Goal: Transaction & Acquisition: Download file/media

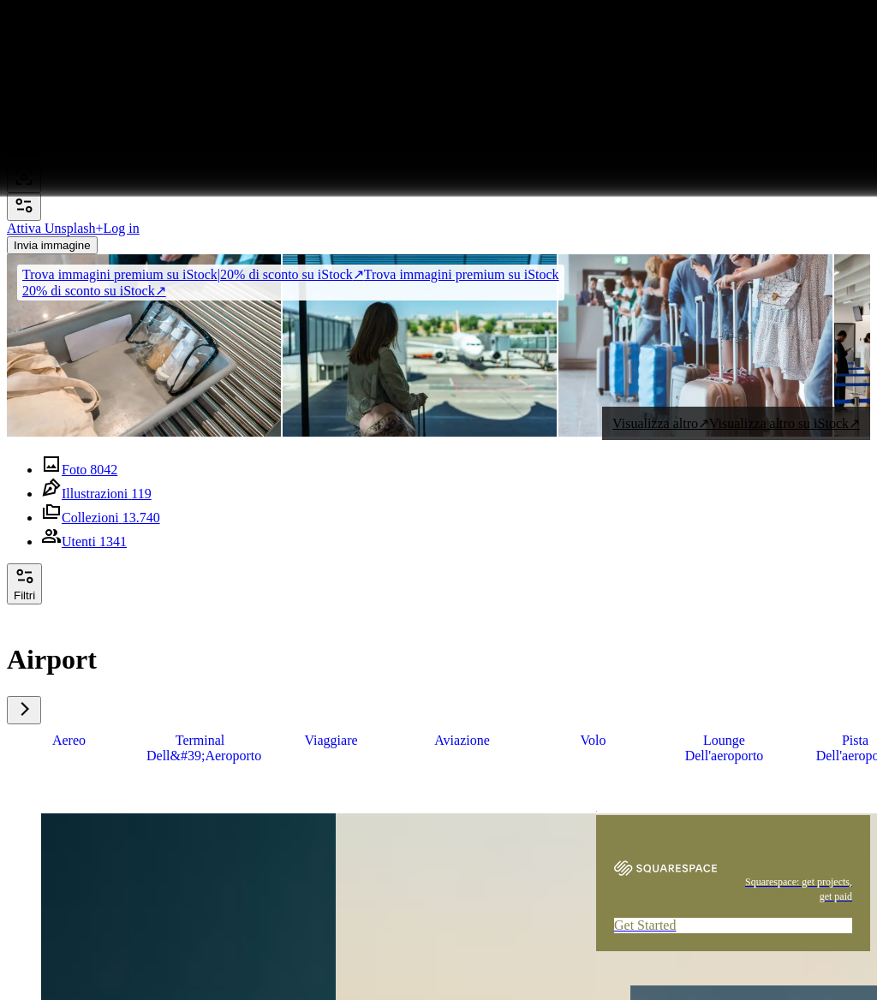
scroll to position [93362, 0]
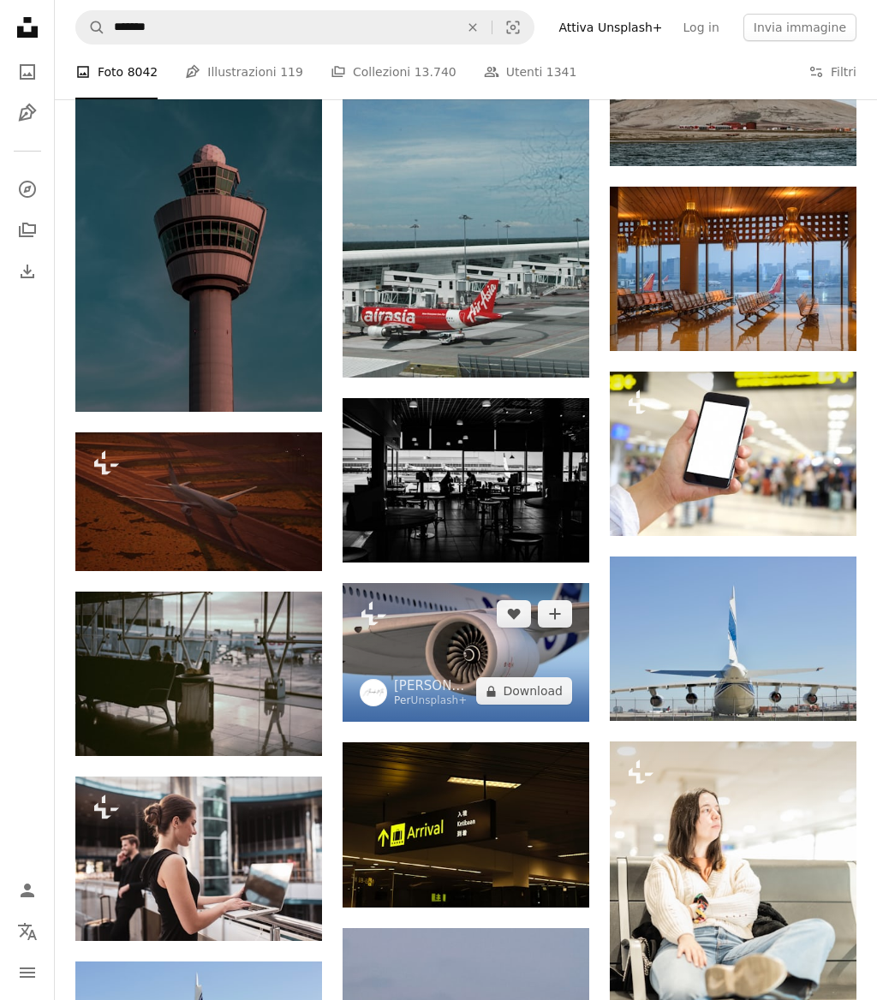
scroll to position [93477, 0]
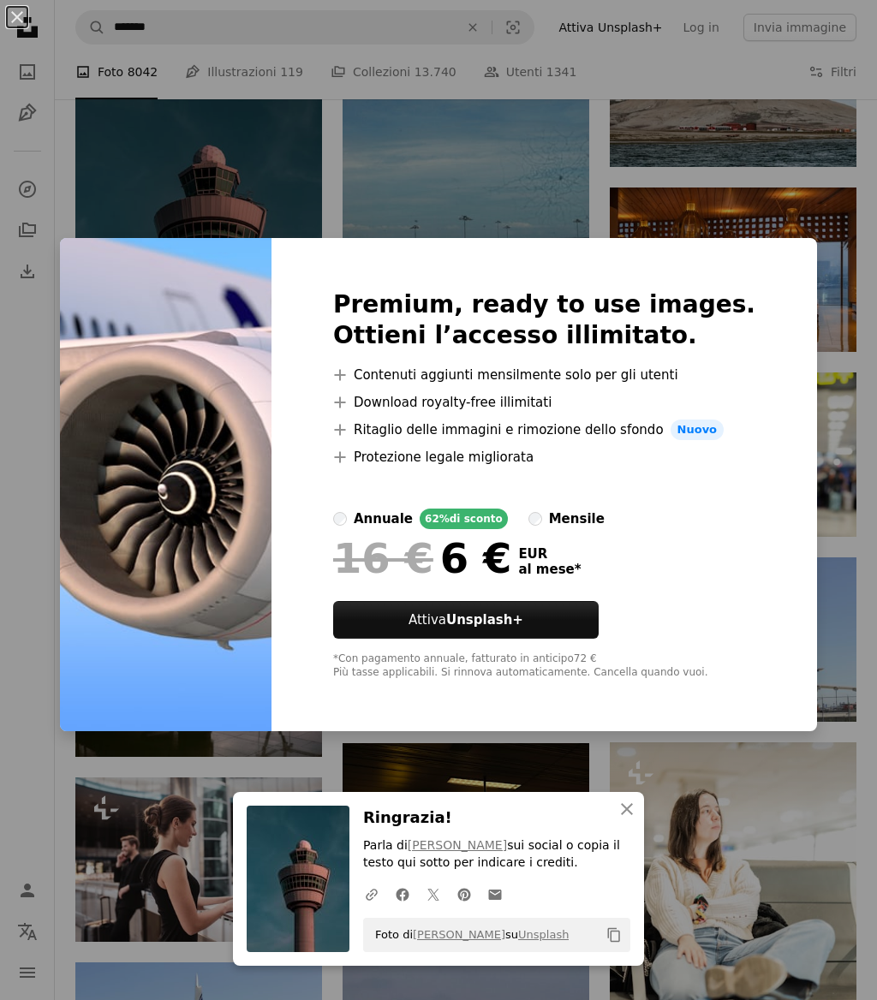
click at [710, 151] on div "An X shape An X shape Chiudi Ringrazia! Parla di [PERSON_NAME] sui social o cop…" at bounding box center [438, 500] width 877 height 1000
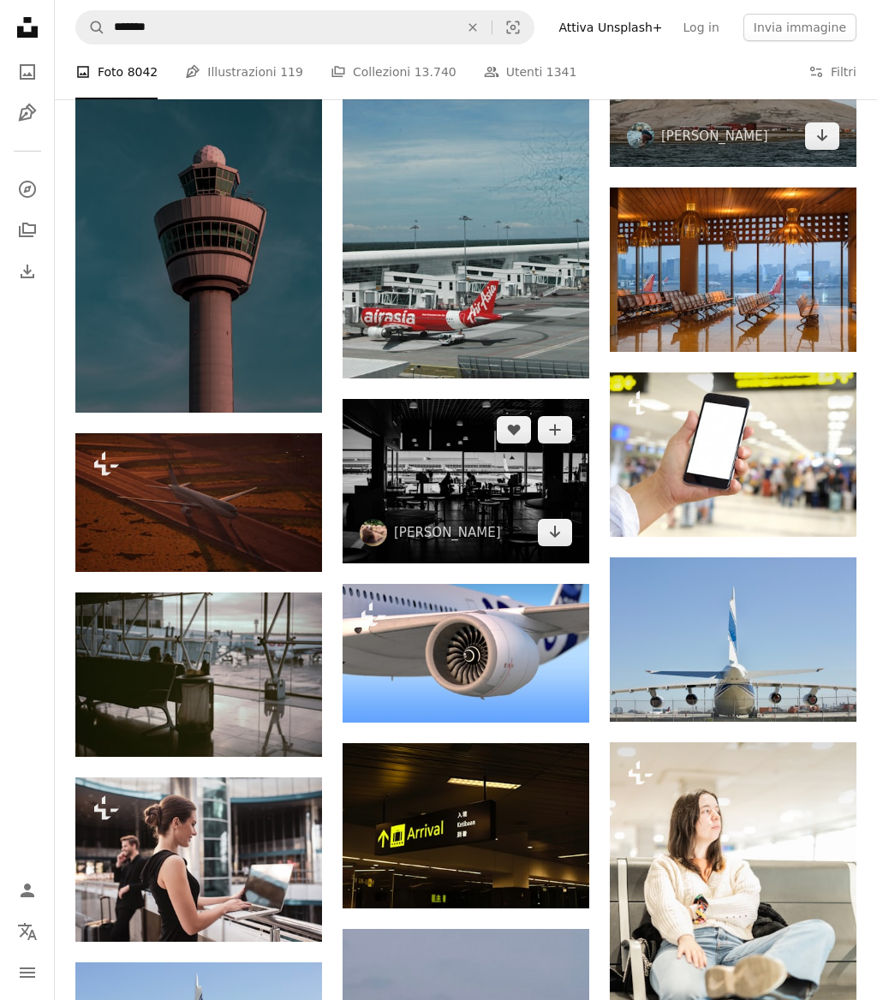
click at [790, 166] on img at bounding box center [733, 84] width 247 height 164
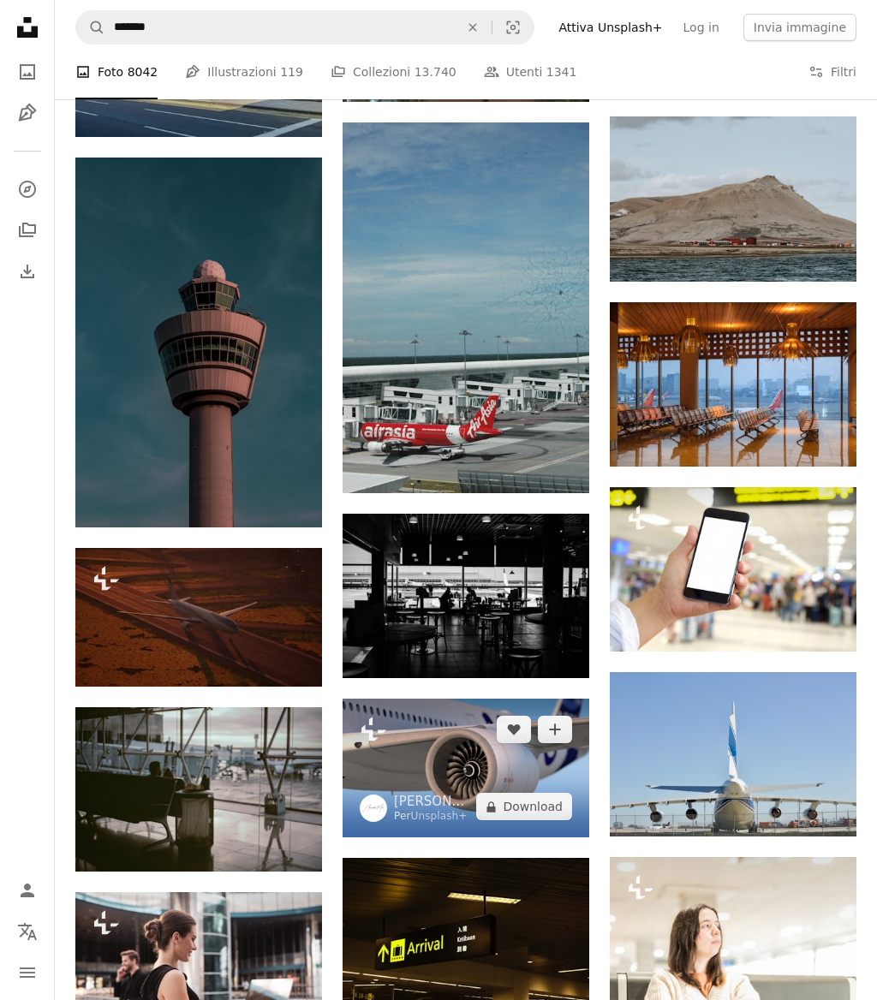
click at [517, 744] on img at bounding box center [466, 768] width 247 height 139
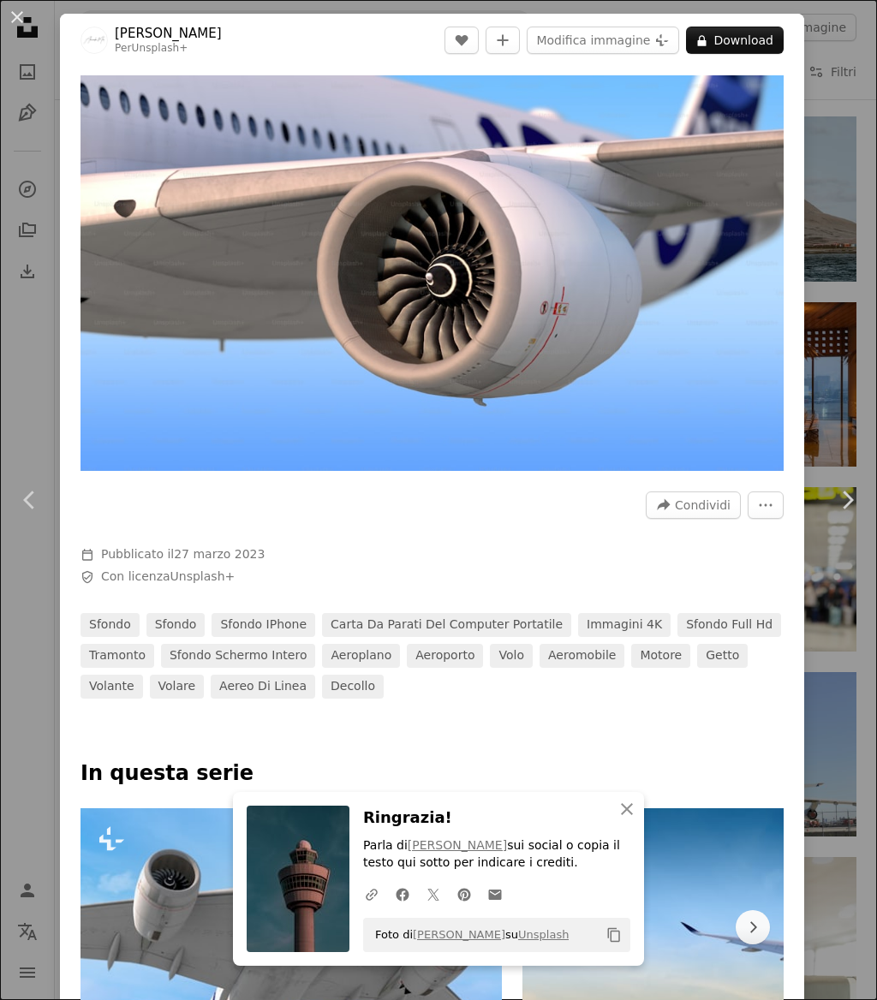
click at [862, 314] on div "An X shape Chevron left Chevron right An X shape Chiudi Ringrazia! Parla di [PE…" at bounding box center [438, 500] width 877 height 1000
click at [842, 321] on img at bounding box center [733, 384] width 247 height 164
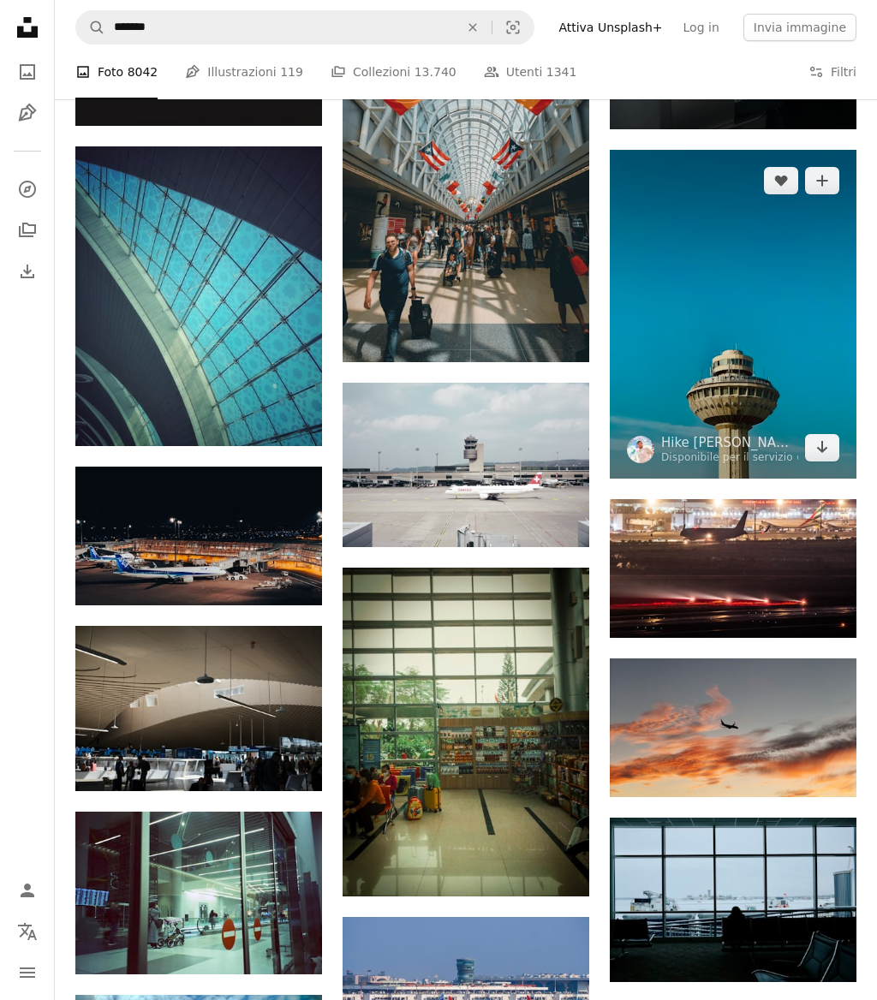
scroll to position [98977, 0]
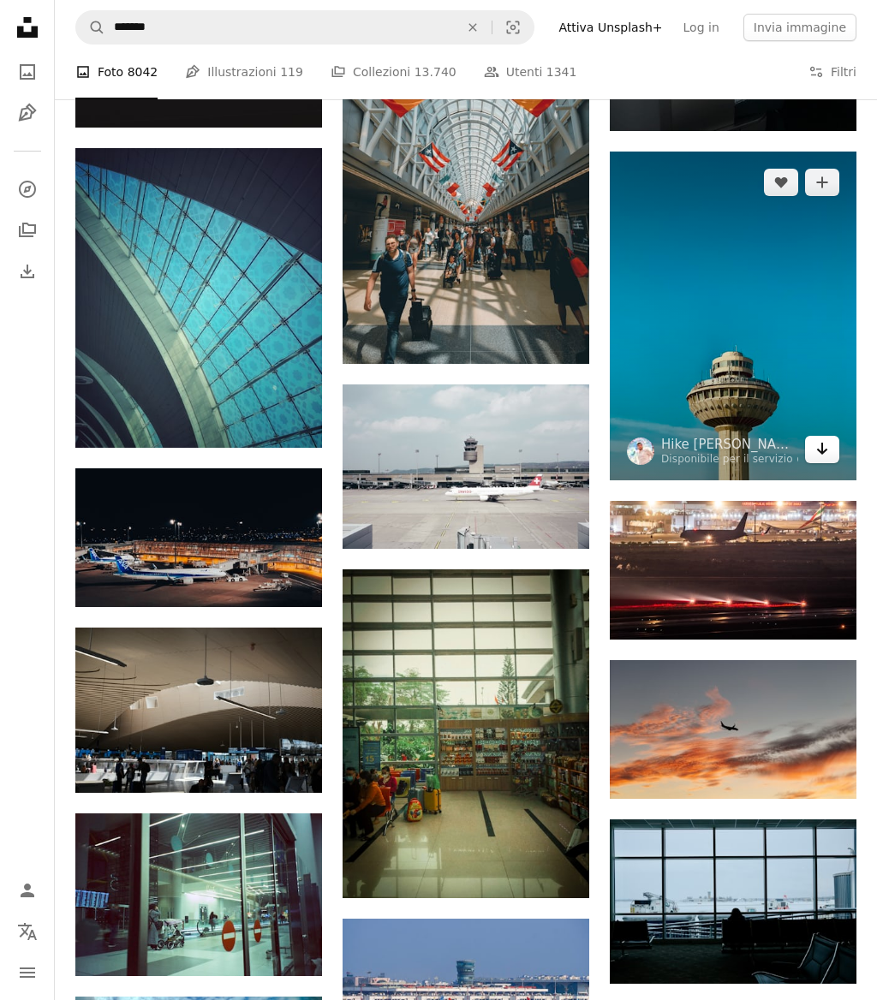
click at [819, 459] on icon "Arrow pointing down" at bounding box center [822, 448] width 14 height 21
click at [823, 459] on icon "Arrow pointing down" at bounding box center [822, 448] width 14 height 21
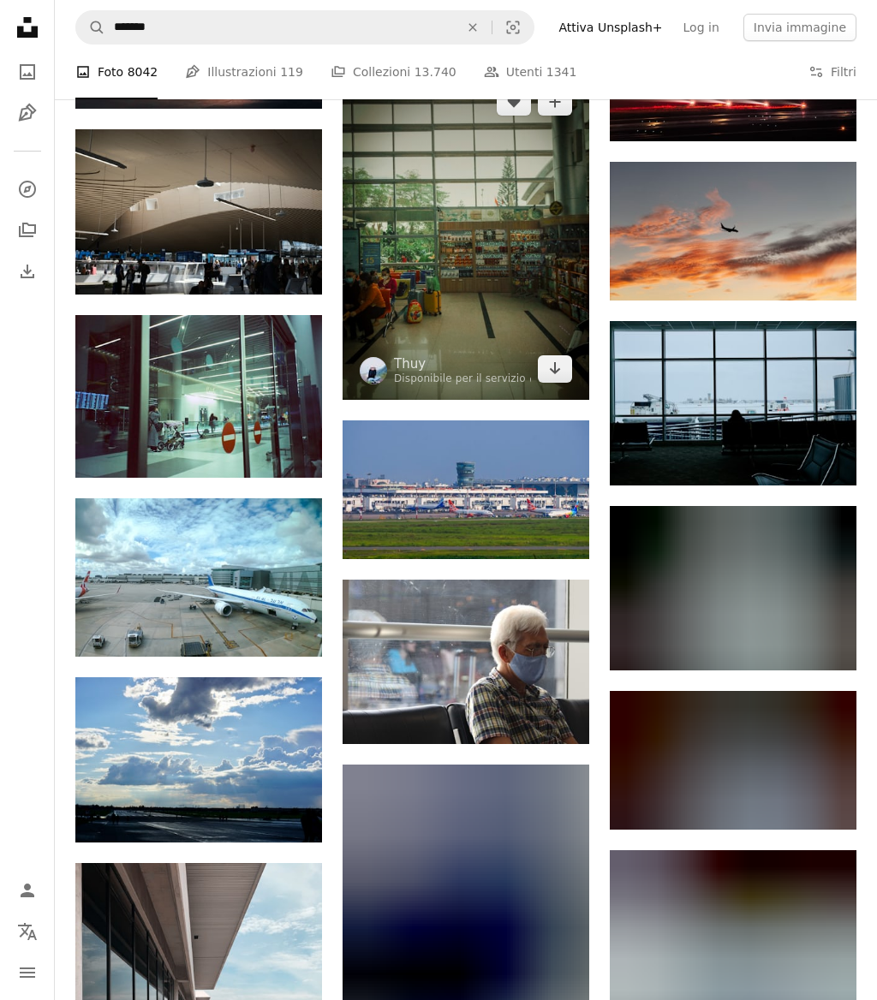
scroll to position [99498, 0]
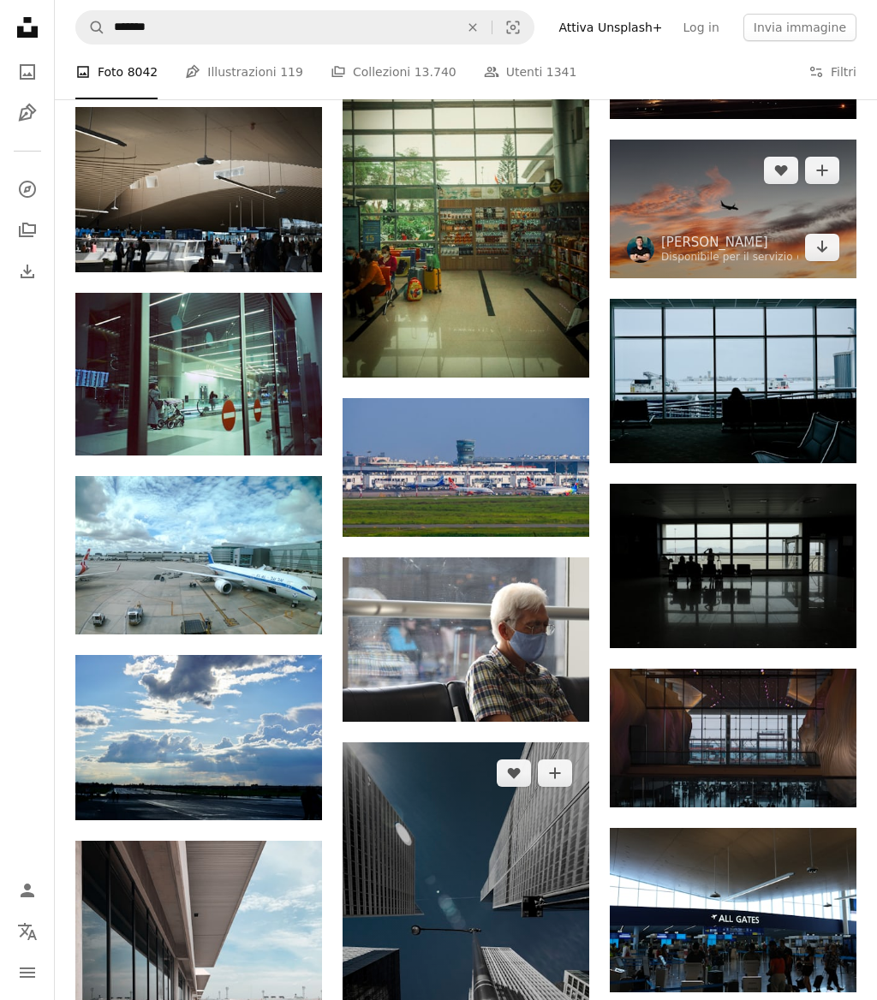
click at [831, 253] on img at bounding box center [733, 209] width 247 height 139
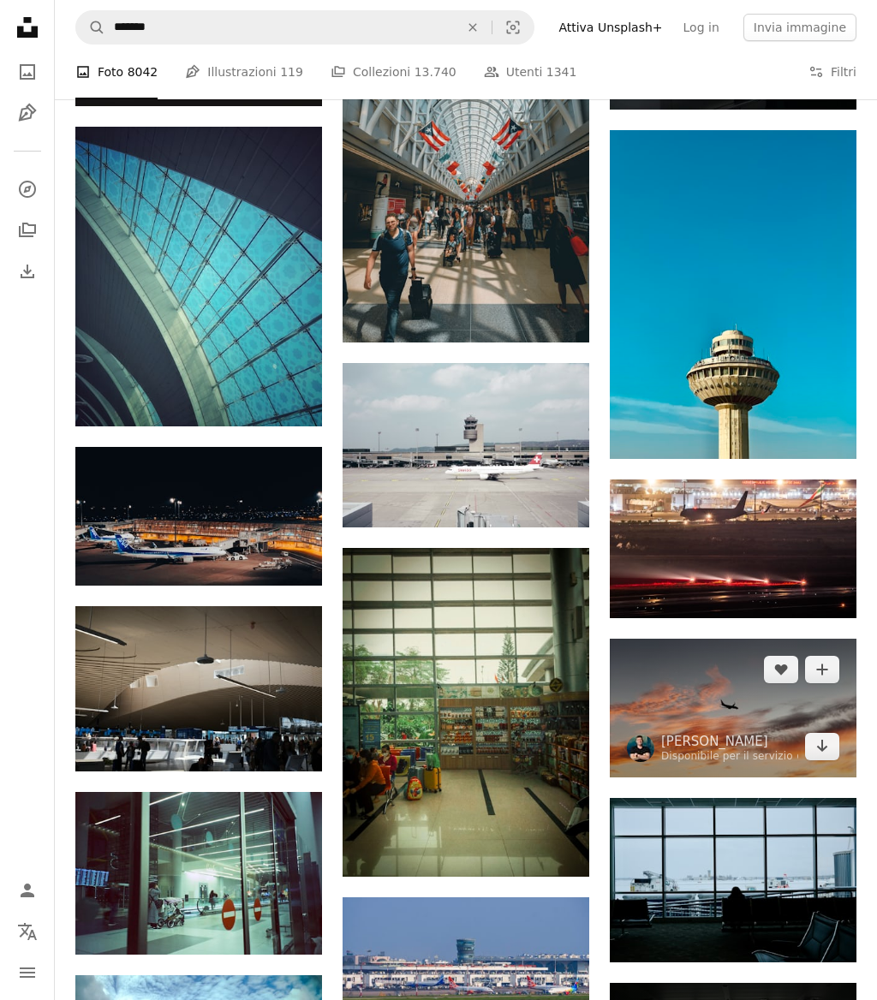
scroll to position [98879, 0]
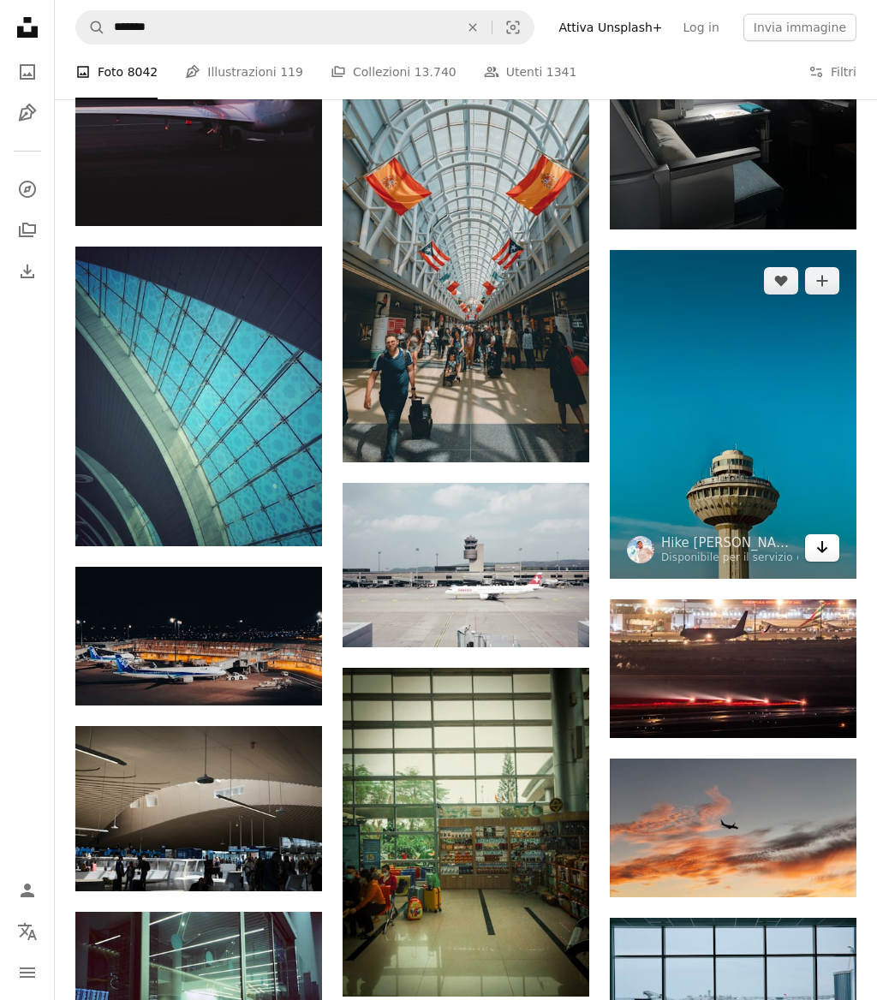
click at [831, 562] on link "Arrow pointing down" at bounding box center [822, 547] width 34 height 27
click at [822, 553] on icon "Download" at bounding box center [822, 547] width 11 height 12
click at [814, 562] on link "Arrow pointing down" at bounding box center [822, 547] width 34 height 27
click at [815, 558] on icon "Arrow pointing down" at bounding box center [822, 547] width 14 height 21
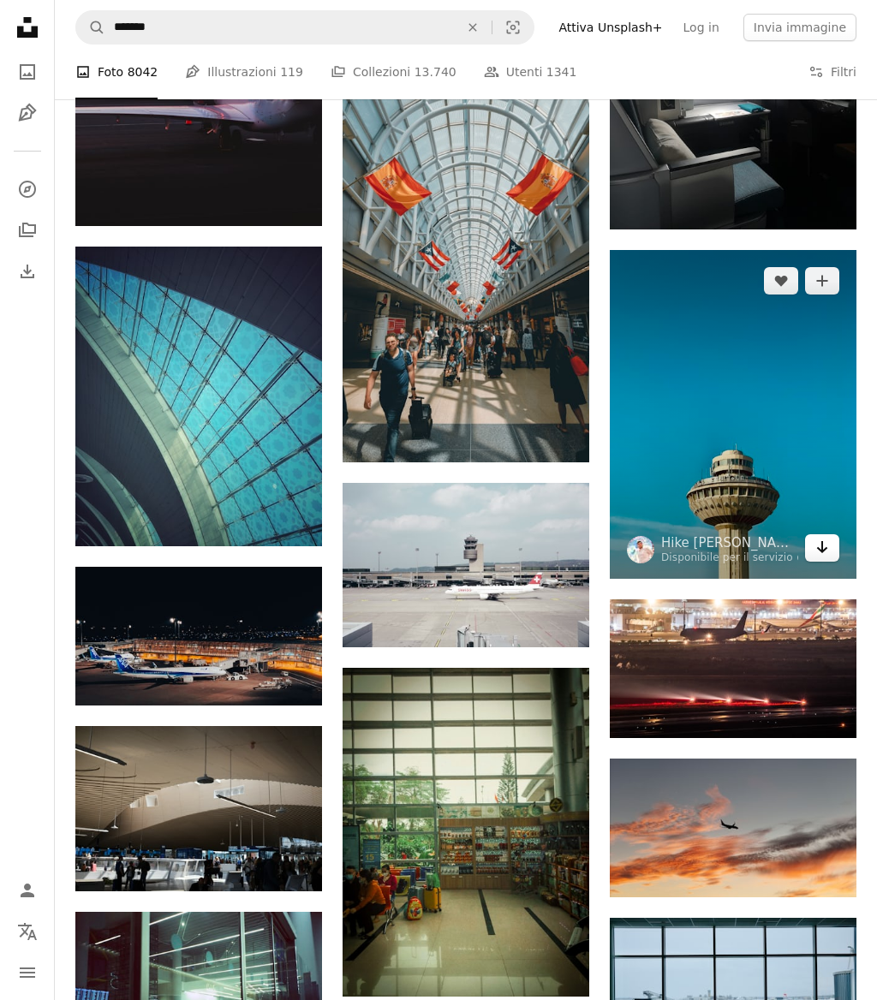
click at [815, 558] on icon "Arrow pointing down" at bounding box center [822, 547] width 14 height 21
click at [823, 558] on icon "Arrow pointing down" at bounding box center [822, 547] width 14 height 21
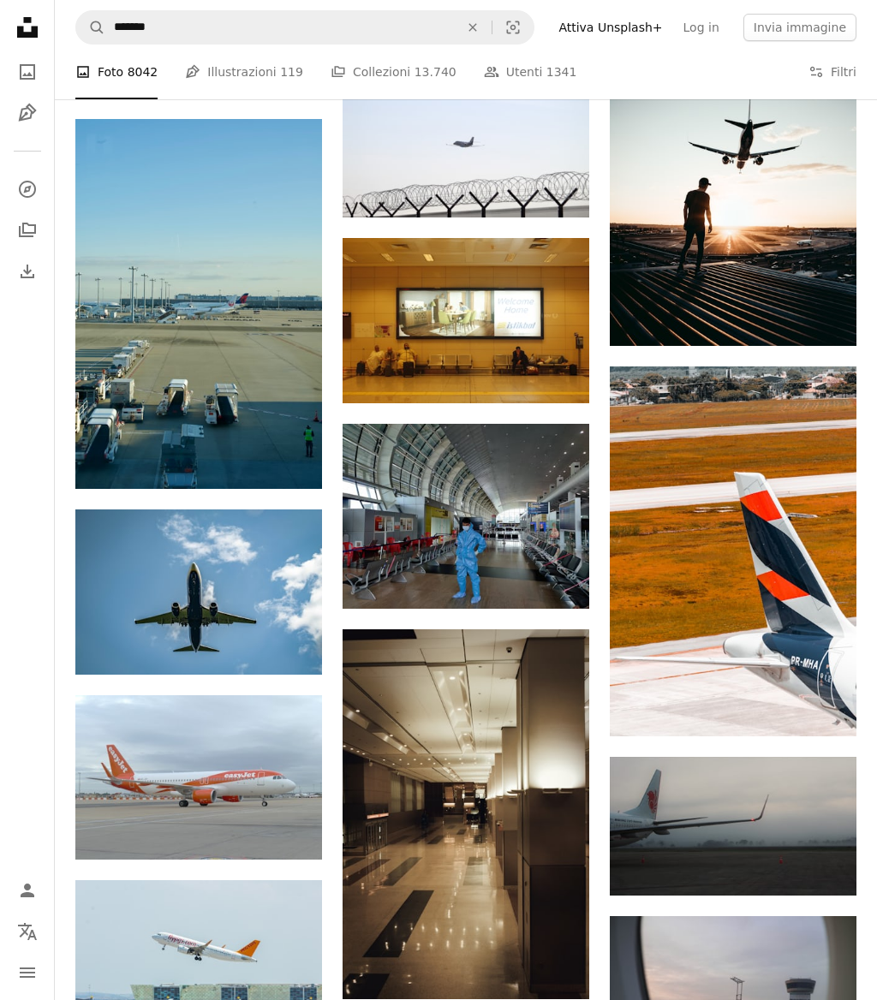
scroll to position [110627, 0]
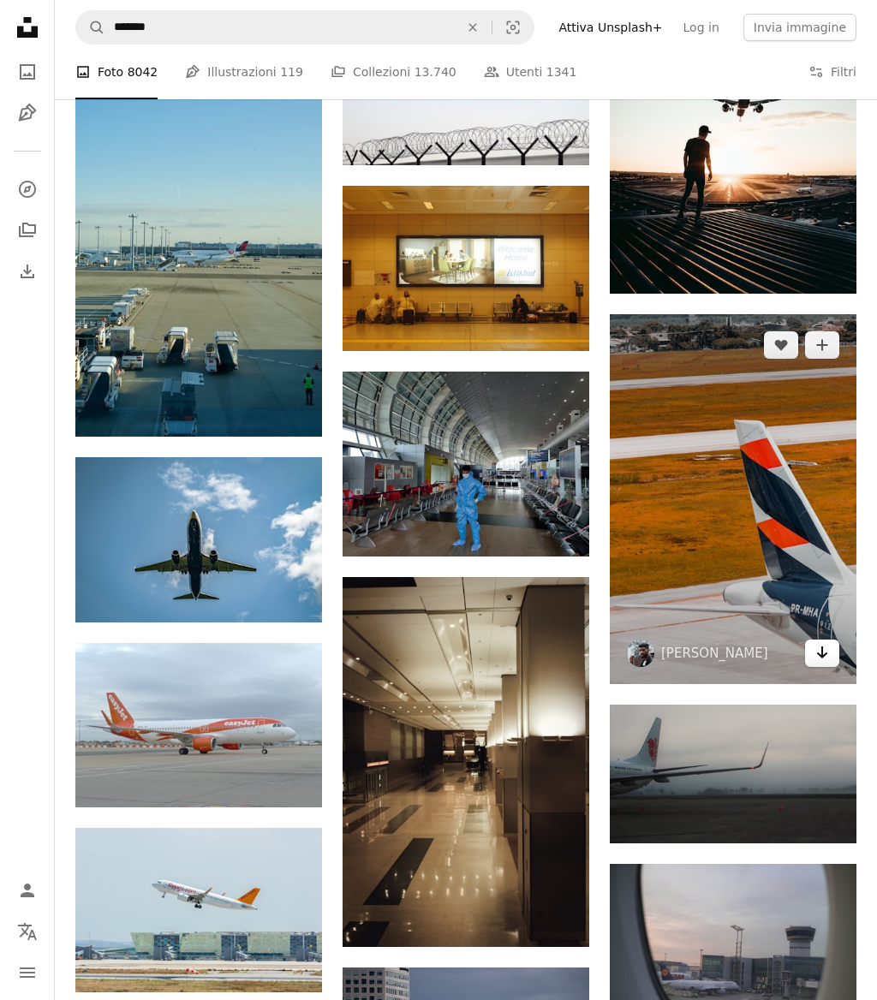
click at [825, 646] on icon "Arrow pointing down" at bounding box center [822, 652] width 14 height 21
click at [824, 642] on icon "Arrow pointing down" at bounding box center [822, 652] width 14 height 21
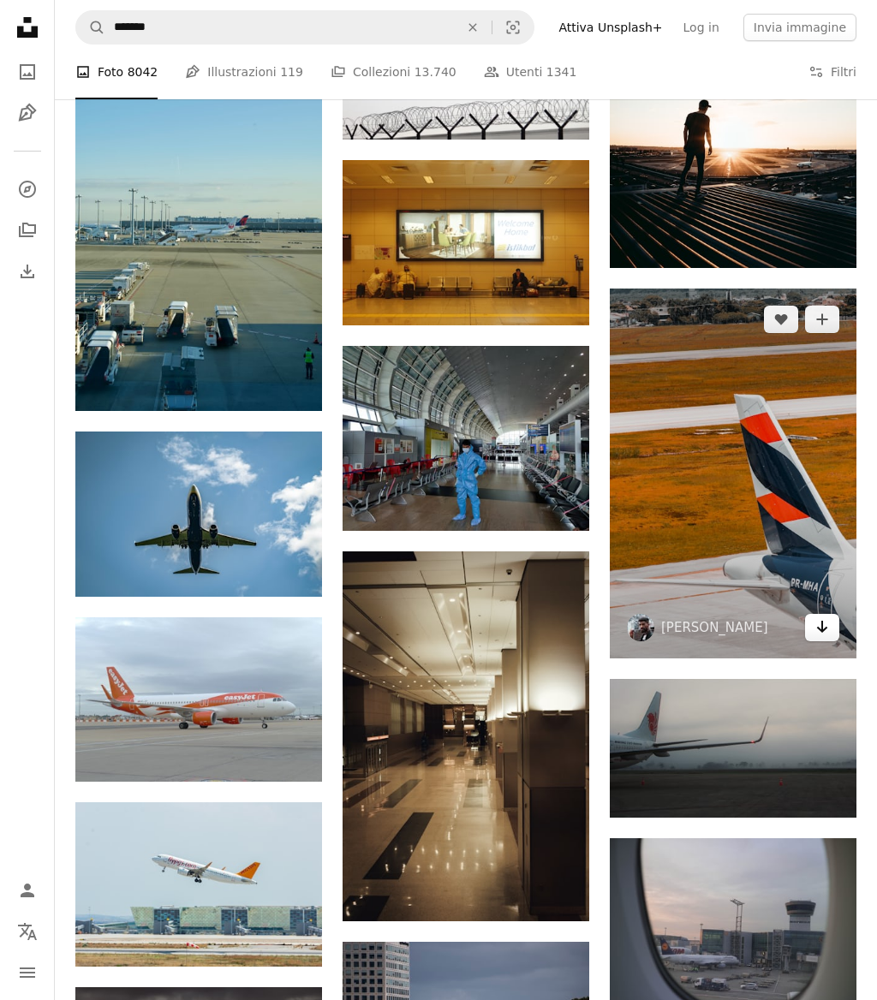
click at [826, 637] on icon "Arrow pointing down" at bounding box center [822, 627] width 14 height 21
click at [821, 633] on icon "Download" at bounding box center [822, 627] width 11 height 12
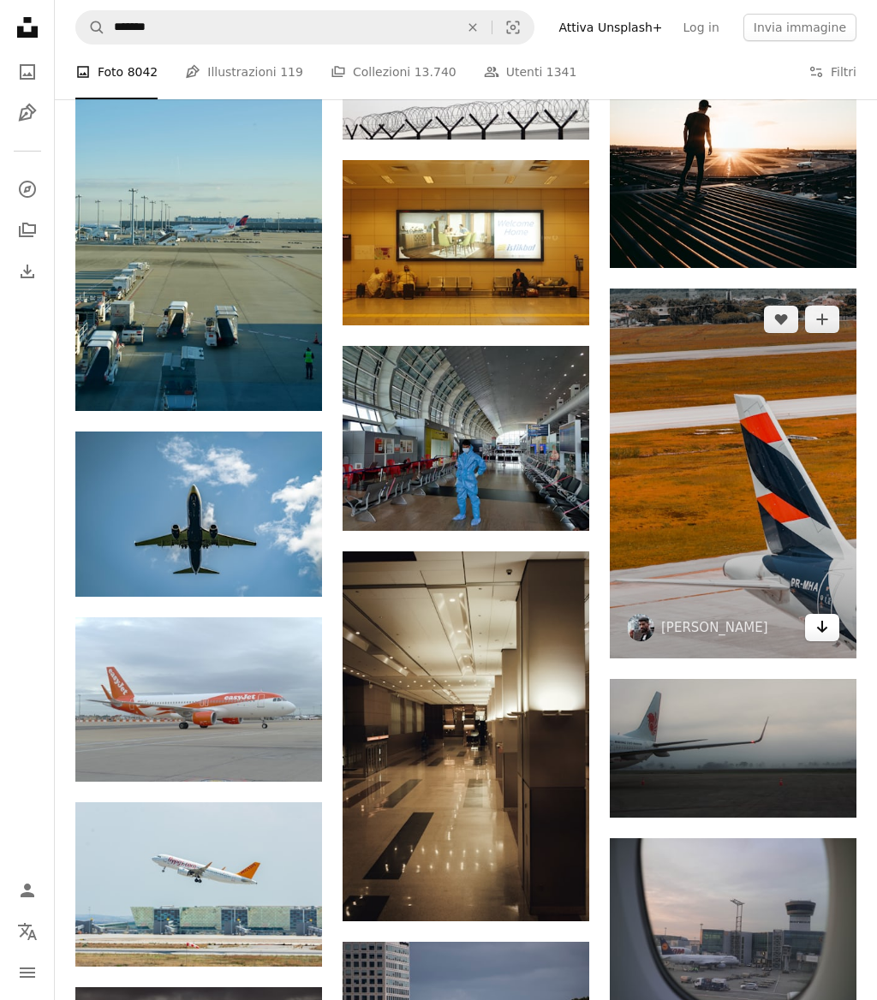
click at [821, 633] on icon "Download" at bounding box center [822, 627] width 11 height 12
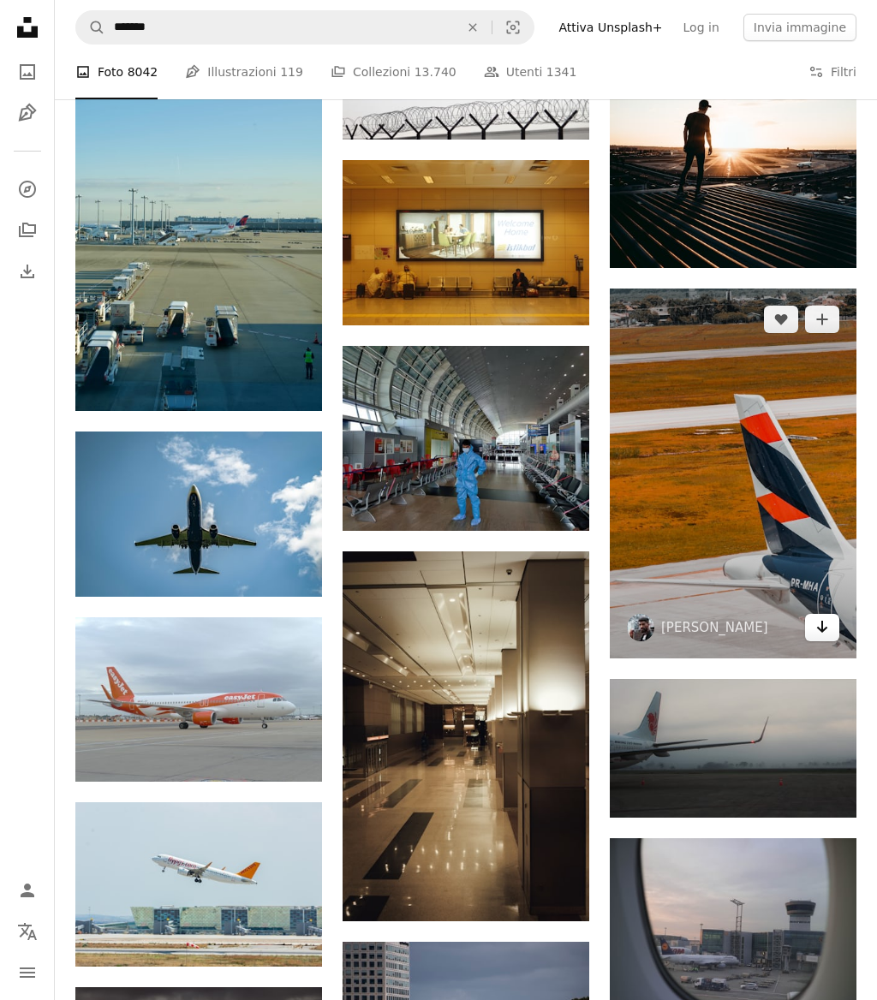
click at [821, 633] on icon "Download" at bounding box center [822, 627] width 11 height 12
click at [820, 637] on icon "Arrow pointing down" at bounding box center [822, 627] width 14 height 21
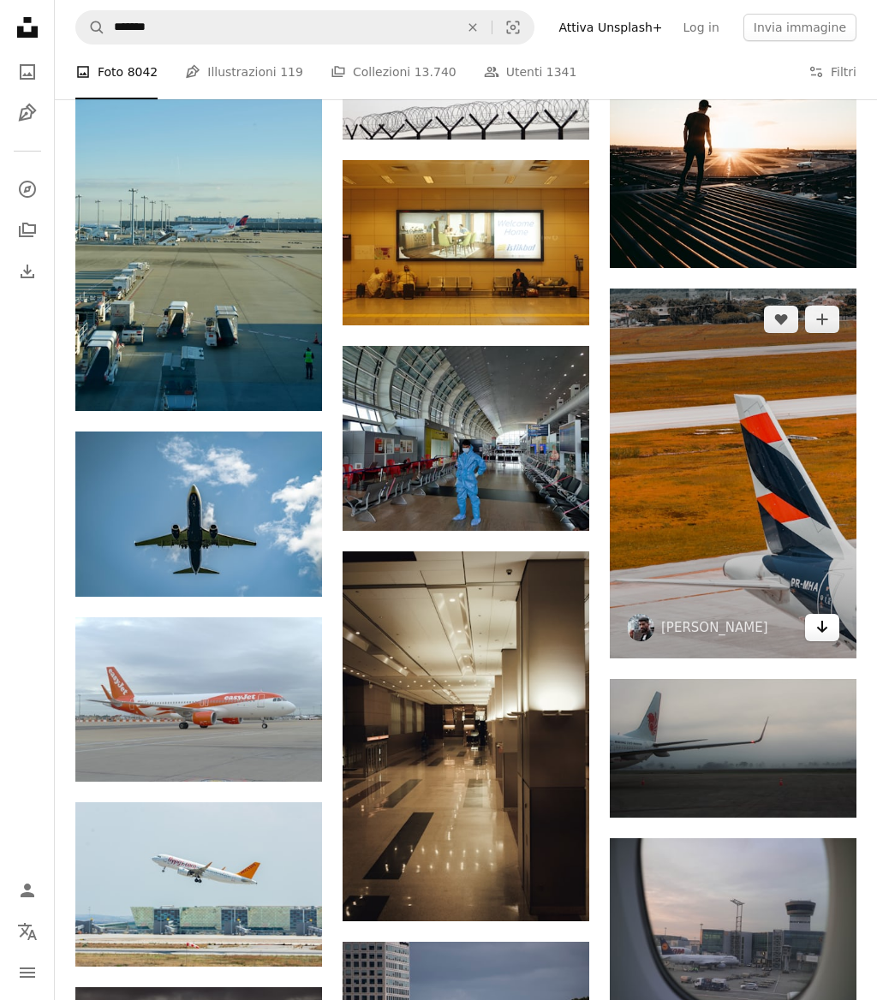
click at [820, 637] on icon "Arrow pointing down" at bounding box center [822, 627] width 14 height 21
click at [823, 633] on icon "Download" at bounding box center [822, 627] width 11 height 12
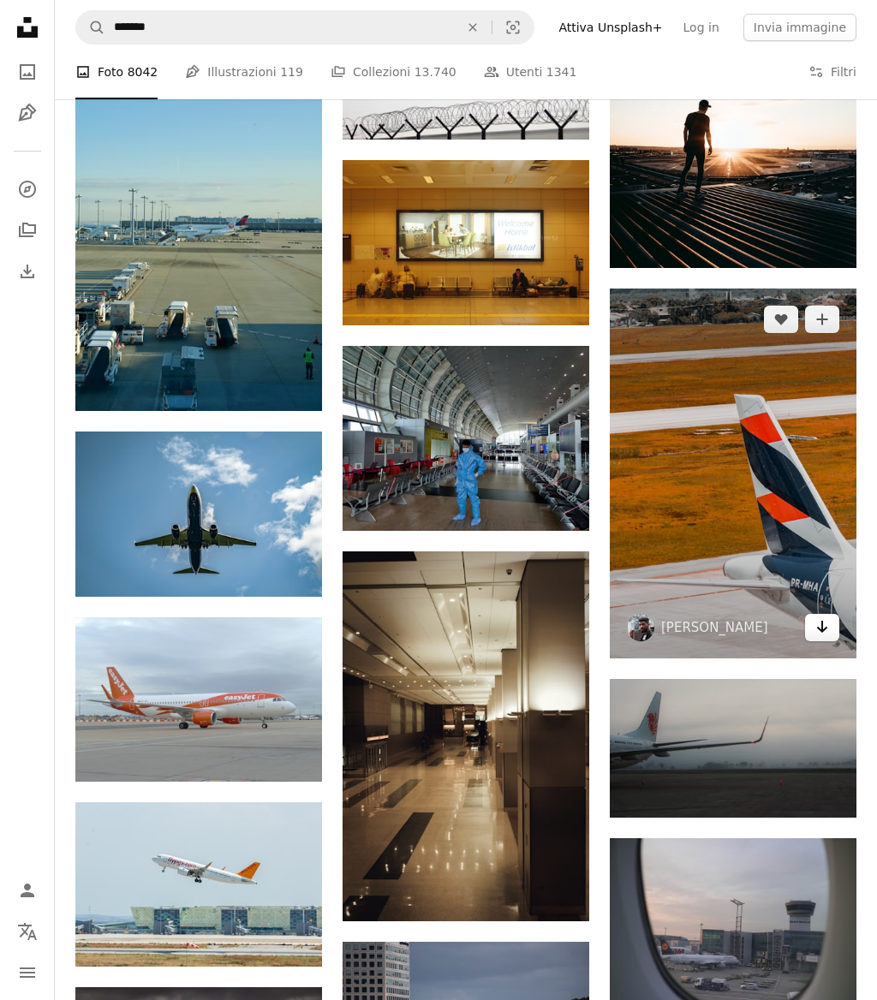
click at [823, 633] on icon "Download" at bounding box center [822, 627] width 11 height 12
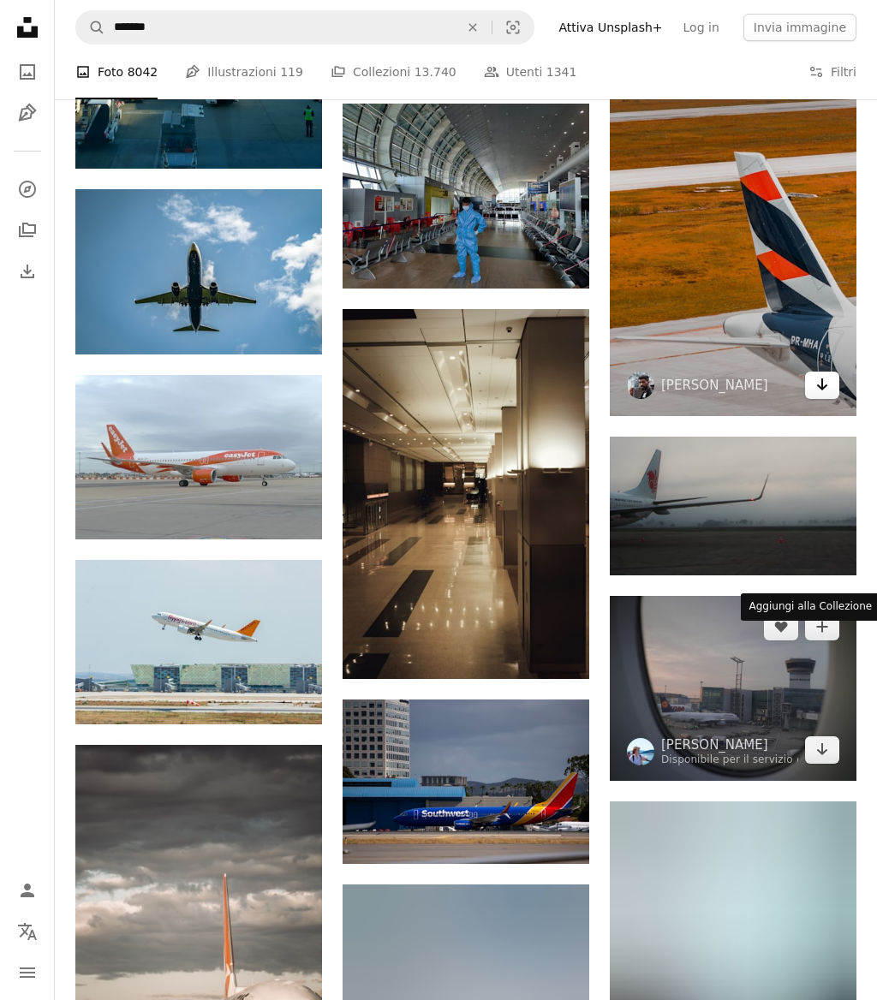
scroll to position [110902, 0]
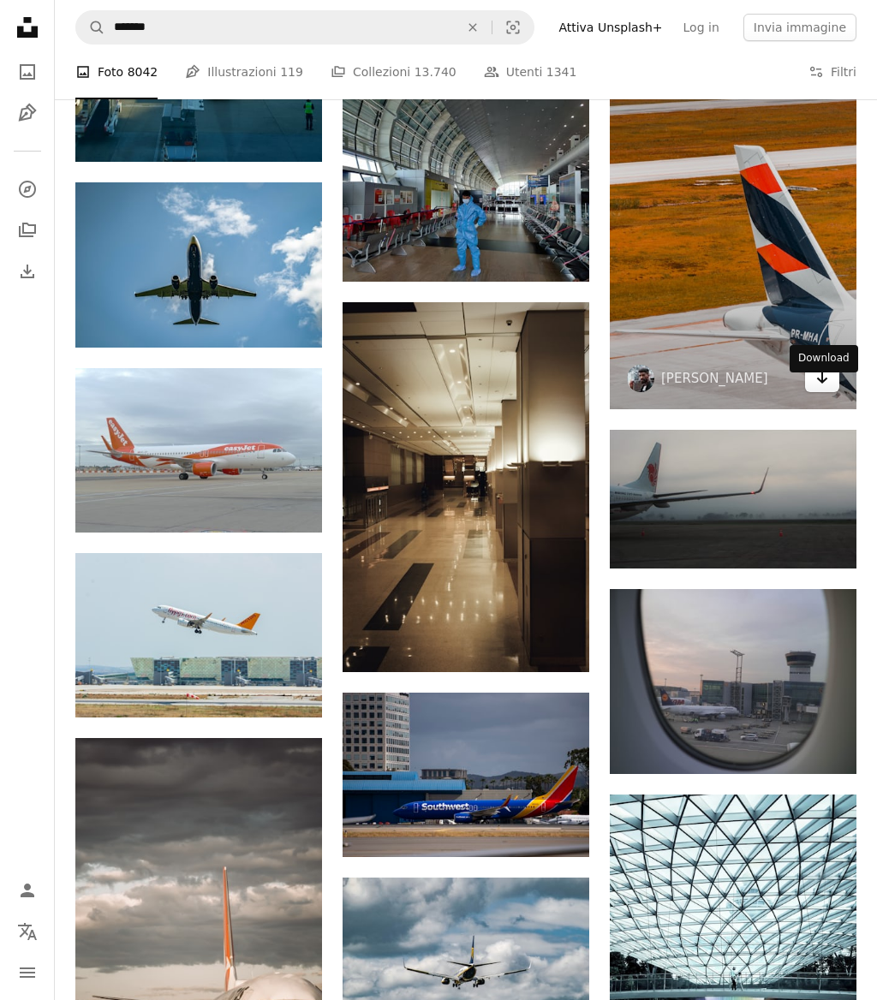
click at [824, 388] on icon "Arrow pointing down" at bounding box center [822, 377] width 14 height 21
click at [823, 388] on icon "Arrow pointing down" at bounding box center [822, 377] width 14 height 21
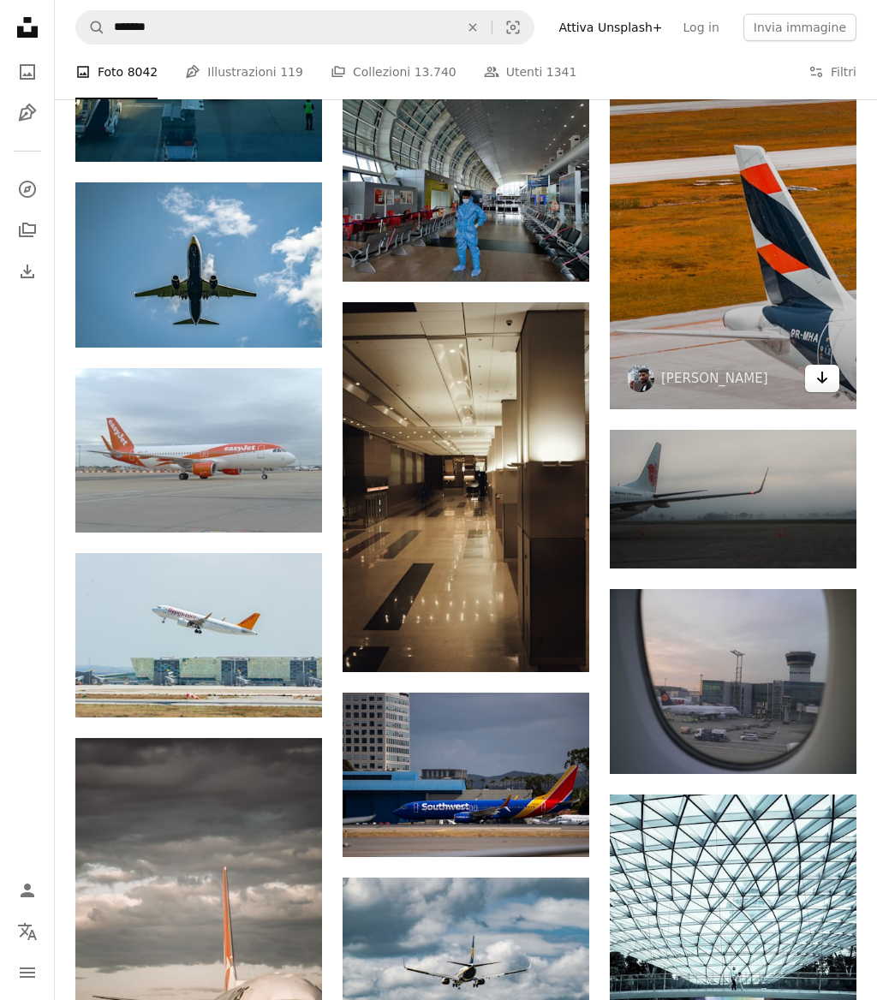
click at [823, 388] on icon "Arrow pointing down" at bounding box center [822, 377] width 14 height 21
click at [822, 384] on icon "Download" at bounding box center [822, 378] width 11 height 12
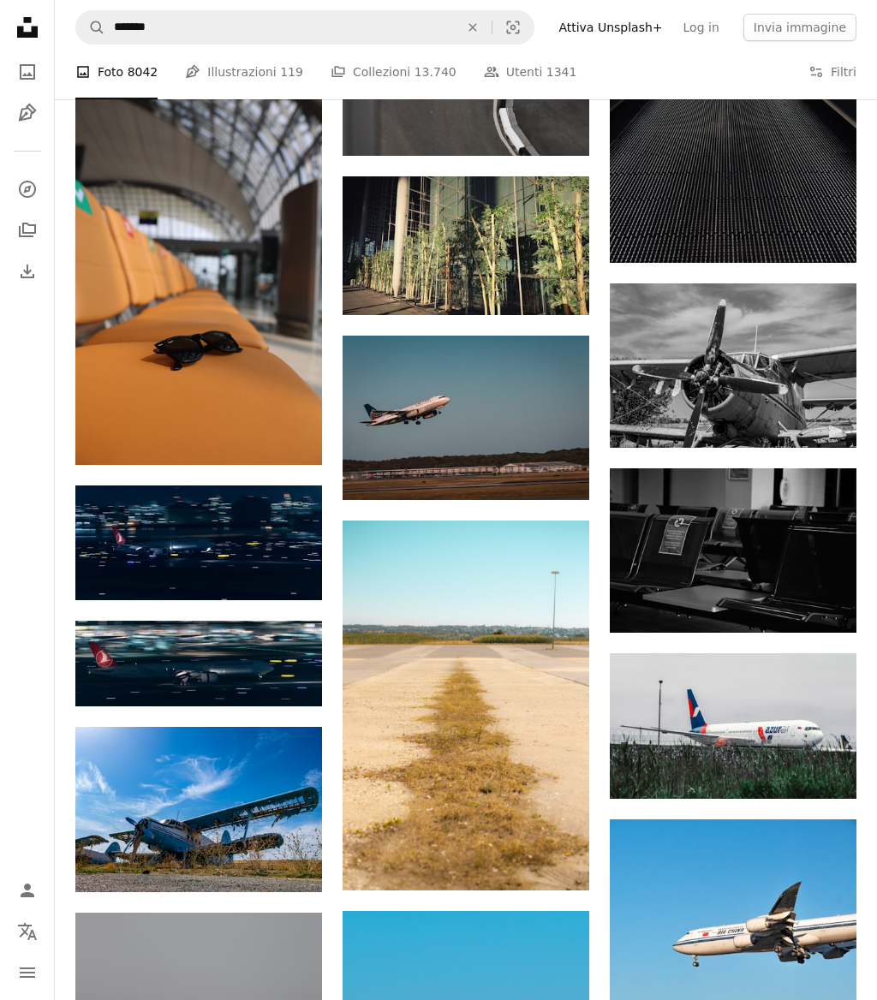
scroll to position [141802, 0]
